Goal: Information Seeking & Learning: Learn about a topic

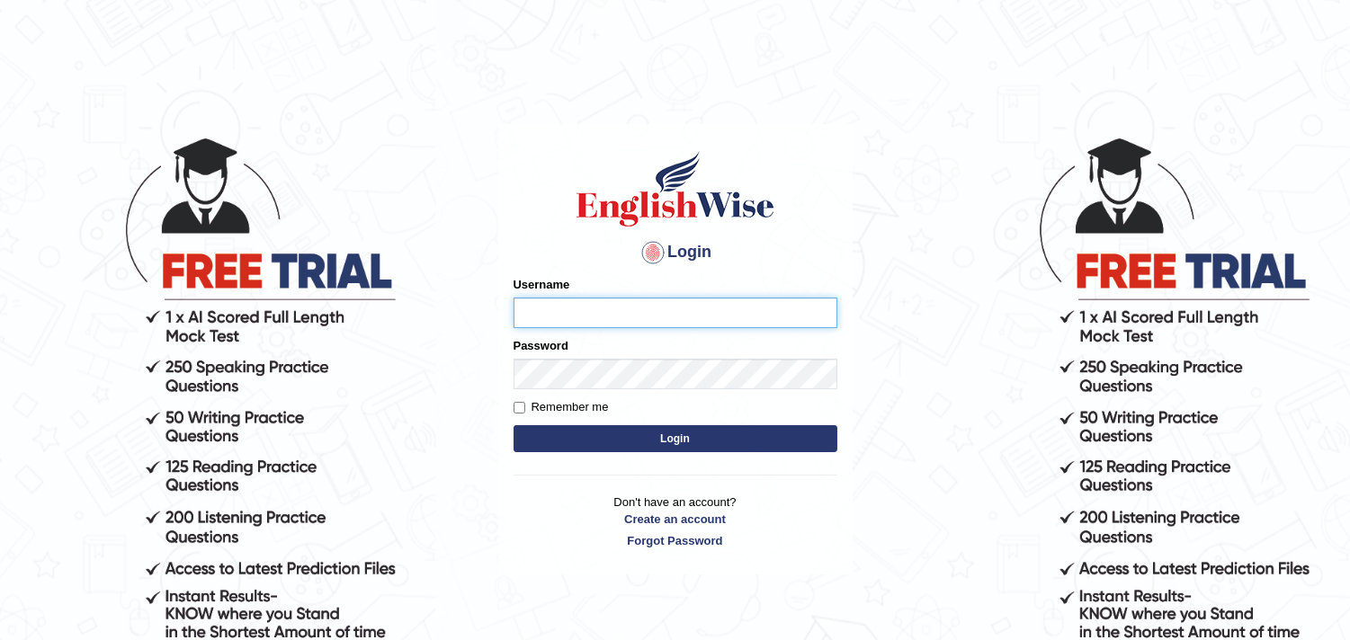
type input "[PERSON_NAME]"
click at [585, 437] on button "Login" at bounding box center [675, 438] width 324 height 27
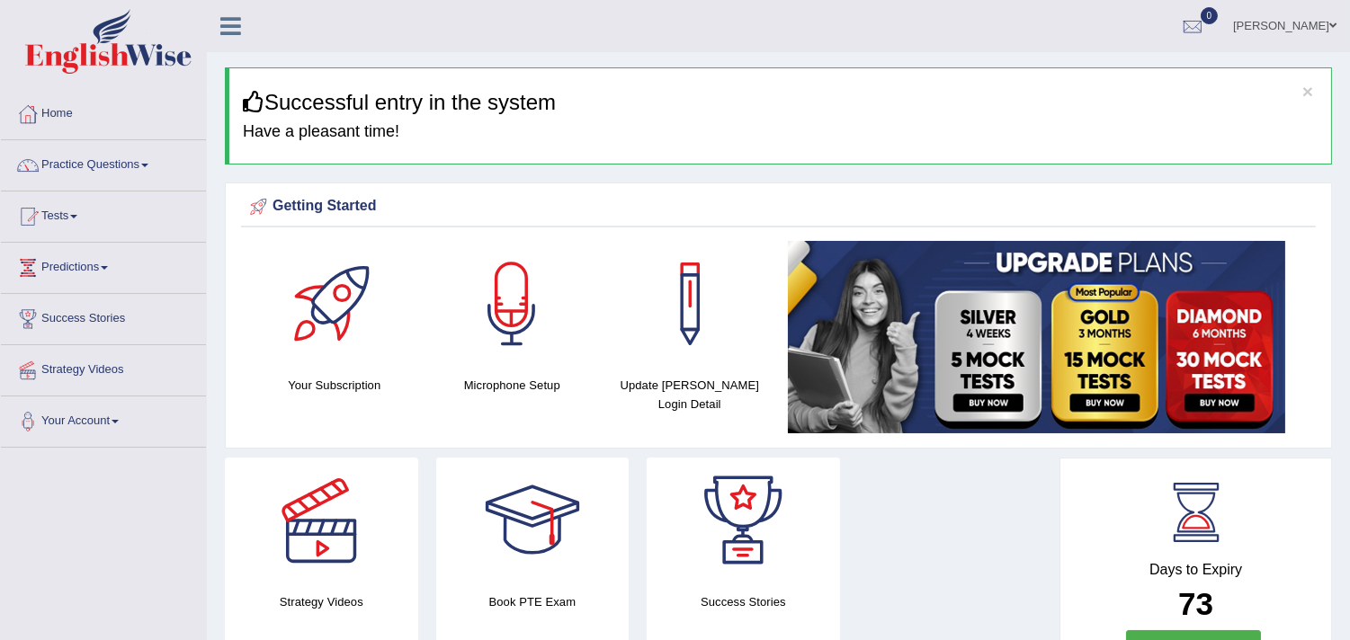
drag, startPoint x: 1359, startPoint y: 0, endPoint x: 705, endPoint y: 218, distance: 688.9
click at [705, 218] on div "Getting Started" at bounding box center [777, 206] width 1065 height 27
click at [155, 172] on link "Practice Questions" at bounding box center [103, 162] width 205 height 45
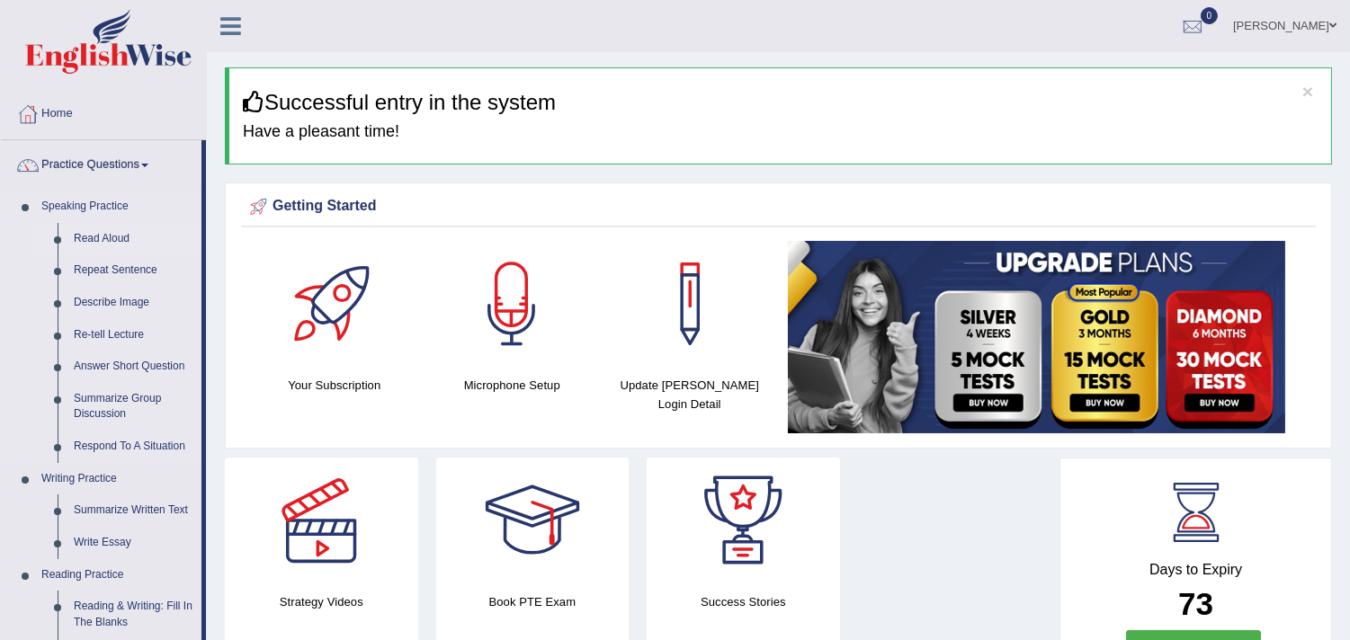
click at [110, 241] on link "Read Aloud" at bounding box center [134, 239] width 136 height 32
